Goal: Browse casually

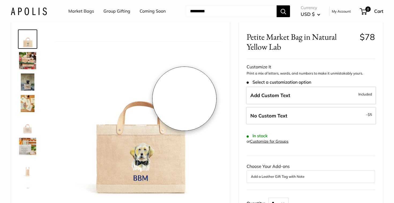
scroll to position [22, 0]
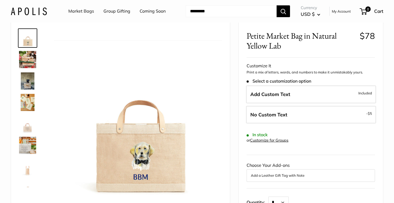
click at [33, 63] on img at bounding box center [27, 59] width 17 height 17
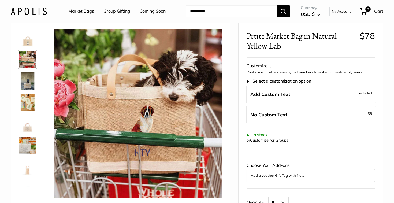
click at [32, 81] on img at bounding box center [27, 80] width 17 height 17
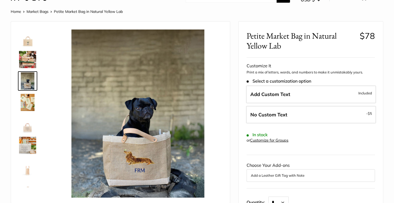
scroll to position [0, 0]
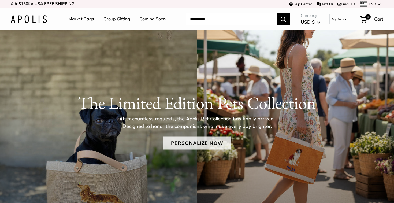
click at [180, 143] on link "Personalize Now" at bounding box center [197, 142] width 68 height 13
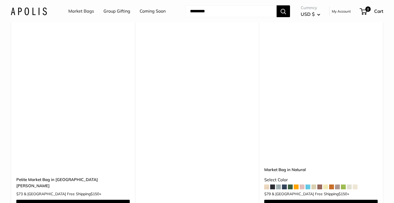
scroll to position [1014, 0]
